Goal: Information Seeking & Learning: Learn about a topic

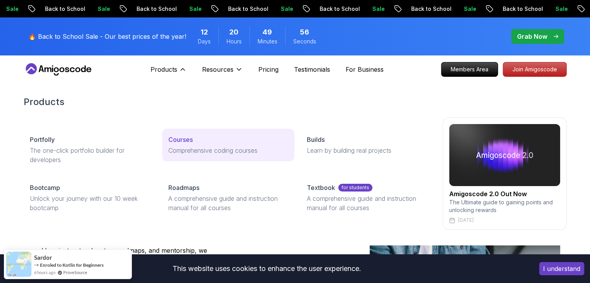
click at [189, 151] on p "Comprehensive coding courses" at bounding box center [228, 150] width 120 height 9
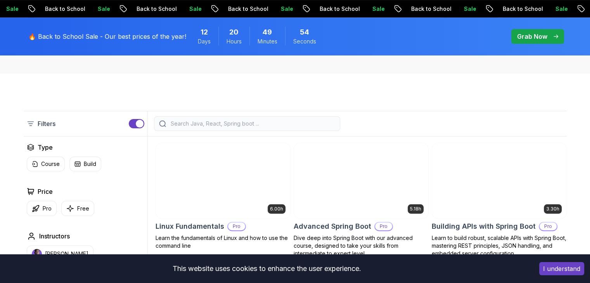
scroll to position [194, 0]
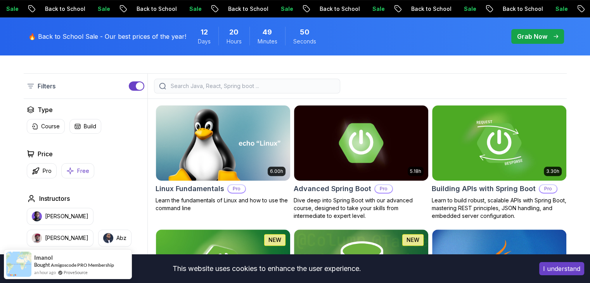
click at [80, 168] on p "Free" at bounding box center [83, 171] width 12 height 8
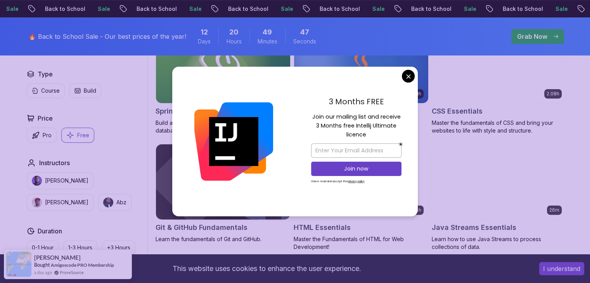
scroll to position [194, 0]
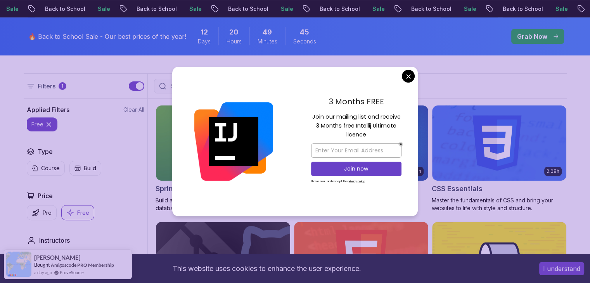
click at [405, 83] on div "3 Months FREE Join our mailing list and receive 3 Months free Intellij Ultimate…" at bounding box center [356, 142] width 123 height 150
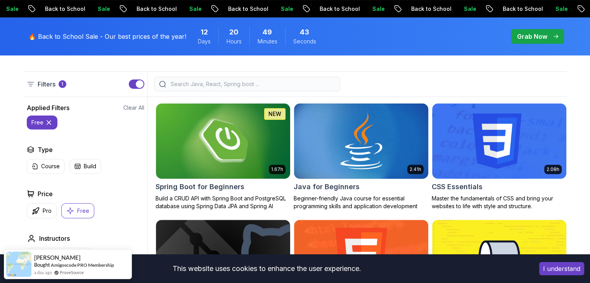
scroll to position [272, 0]
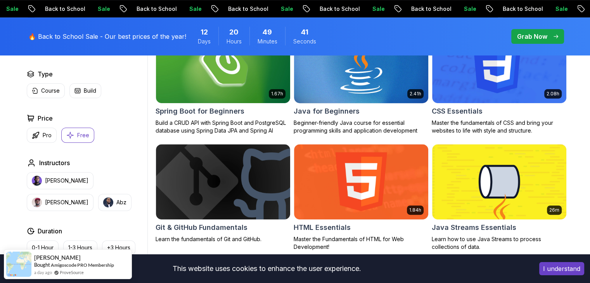
click at [348, 77] on img at bounding box center [361, 65] width 141 height 79
